Goal: Information Seeking & Learning: Learn about a topic

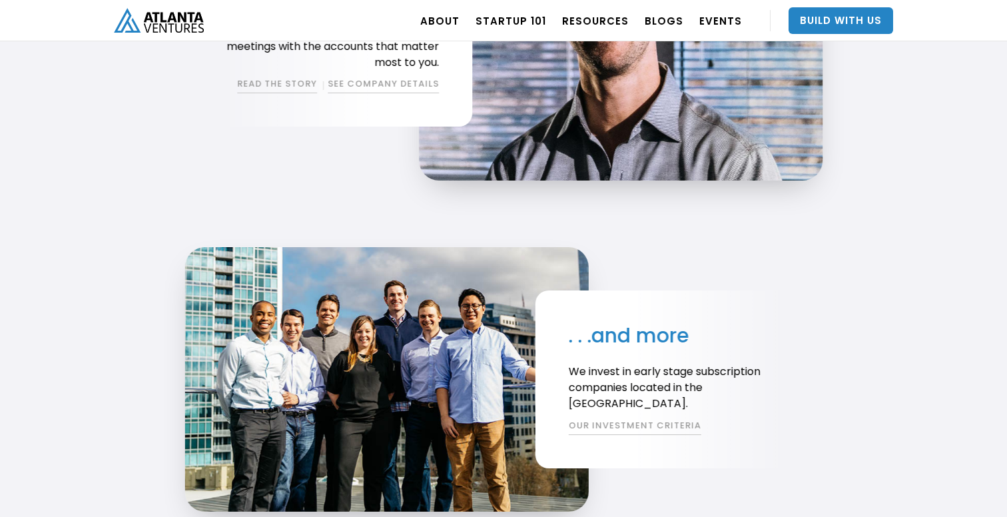
scroll to position [2407, 0]
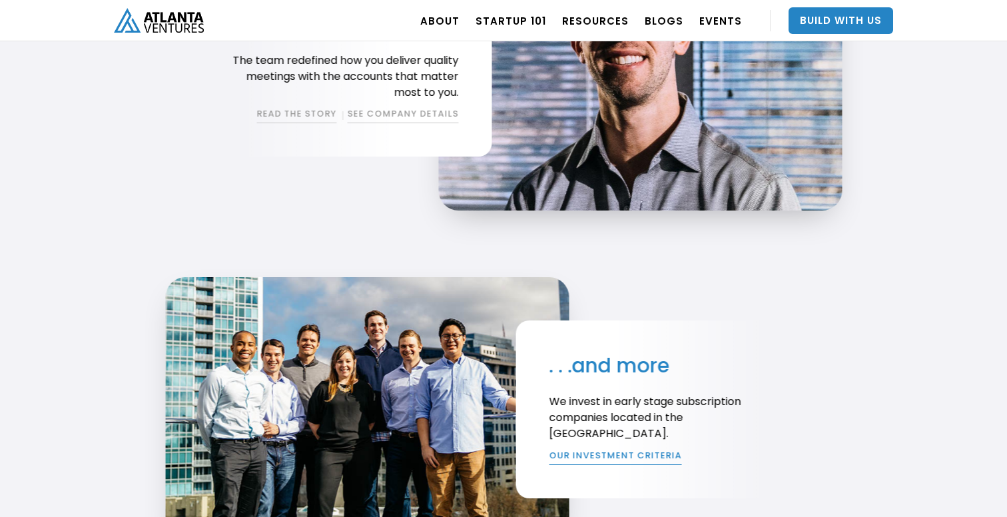
click at [589, 460] on link "OUR INVESTMENT CRITERIA" at bounding box center [615, 457] width 133 height 16
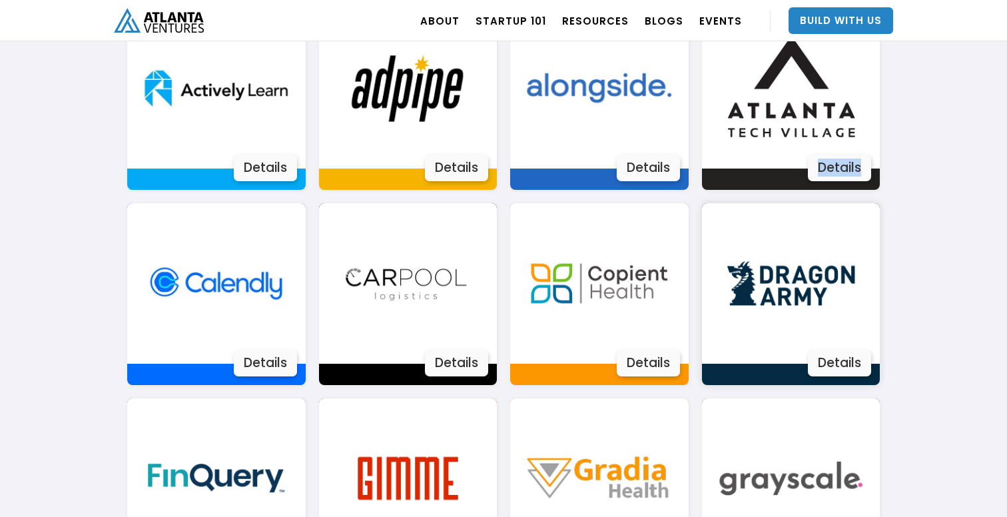
scroll to position [911, 0]
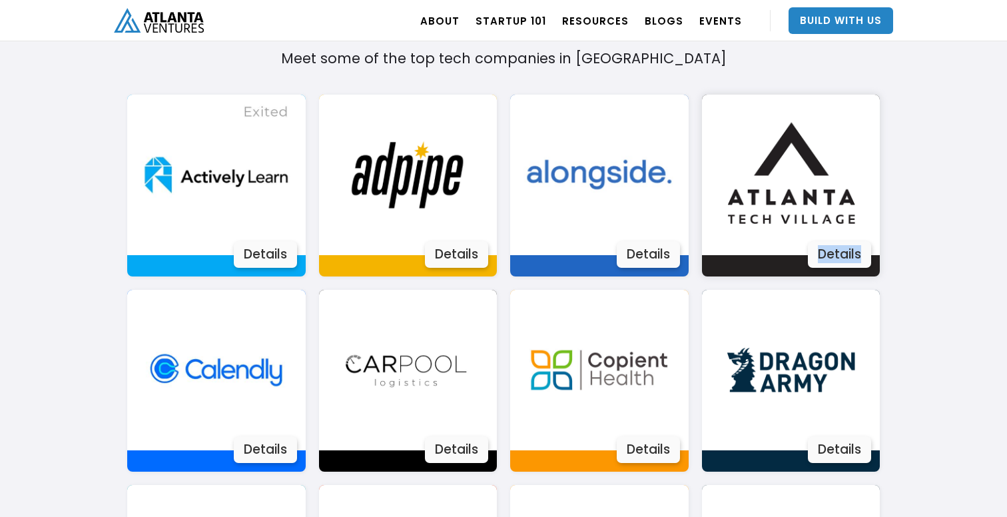
click at [817, 238] on img at bounding box center [791, 175] width 161 height 161
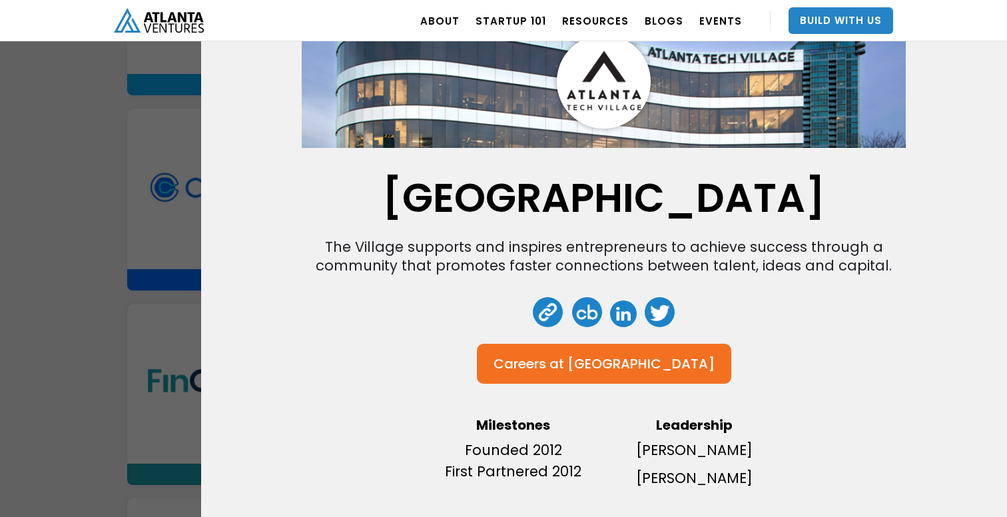
scroll to position [1098, 0]
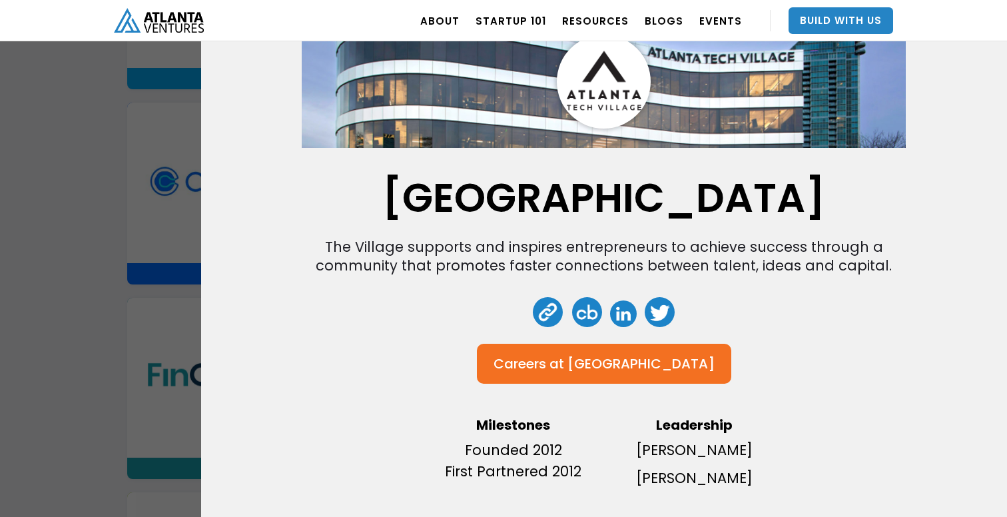
click at [84, 336] on div "Atlanta Tech Village The Village supports and inspires entrepreneurs to achieve…" at bounding box center [503, 258] width 1007 height 517
click at [49, 227] on div "Atlanta Tech Village The Village supports and inspires entrepreneurs to achieve…" at bounding box center [503, 258] width 1007 height 517
click at [18, 110] on div "Atlanta Tech Village The Village supports and inspires entrepreneurs to achieve…" at bounding box center [503, 258] width 1007 height 517
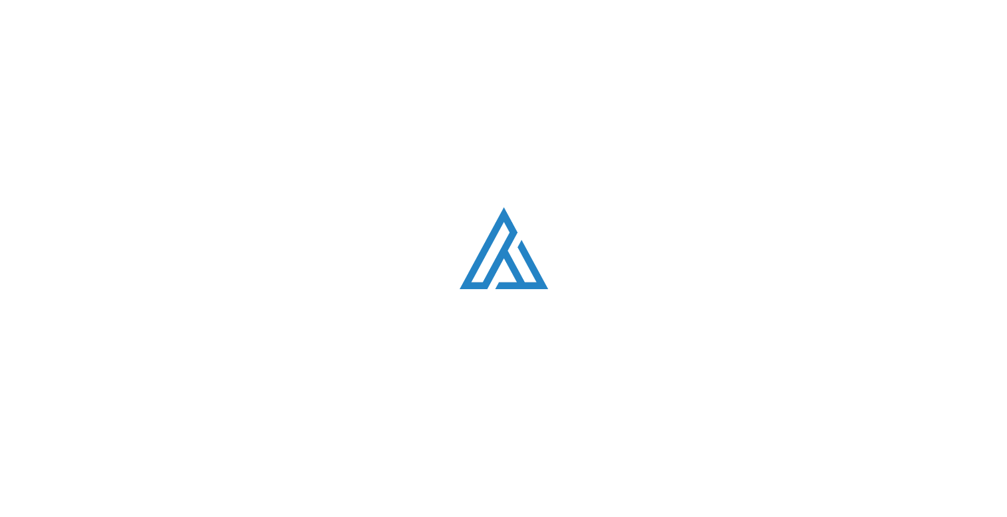
scroll to position [2407, 0]
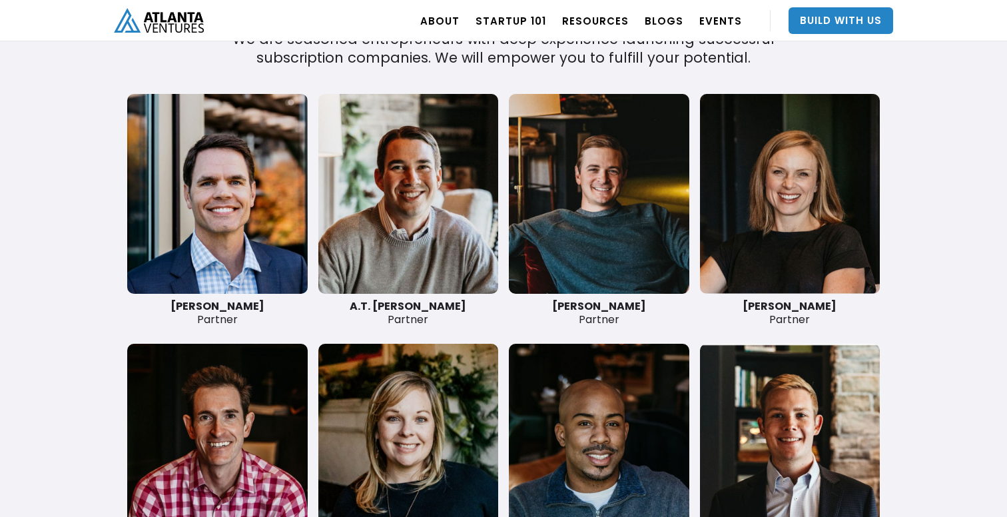
scroll to position [3038, 0]
